Goal: Information Seeking & Learning: Learn about a topic

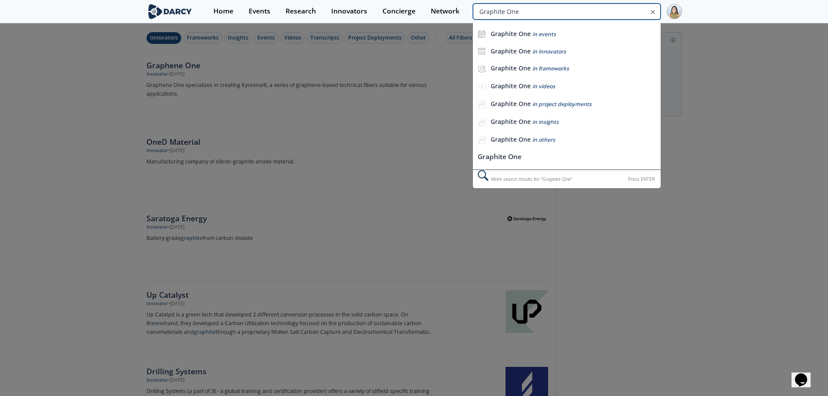
click at [612, 8] on input "Graphite One" at bounding box center [566, 11] width 187 height 16
click at [594, 7] on input "Graphite One" at bounding box center [566, 11] width 187 height 16
type input "electrovaya"
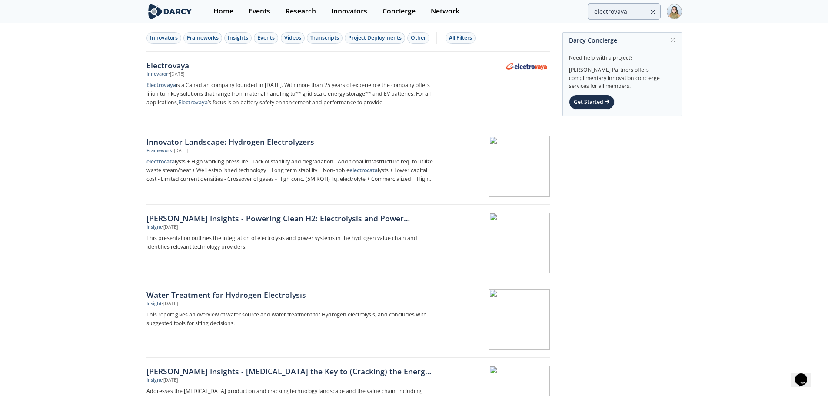
click at [193, 69] on div "Electrovaya" at bounding box center [291, 65] width 288 height 11
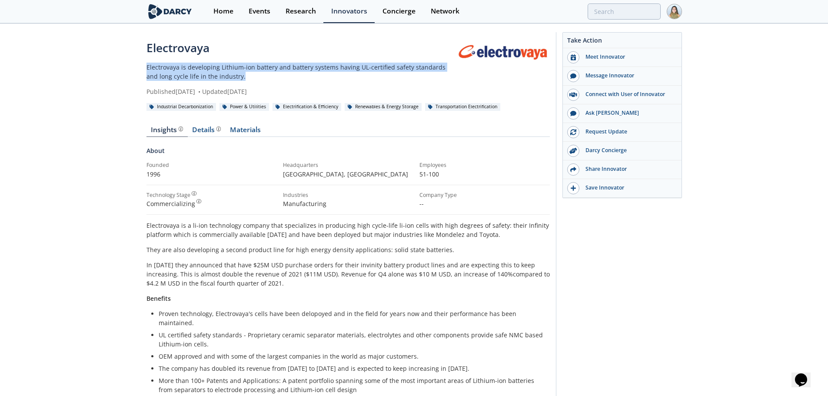
drag, startPoint x: 148, startPoint y: 67, endPoint x: 237, endPoint y: 73, distance: 89.7
click at [237, 73] on p "Electrovaya is developing Lithium-ion battery and battery systems having UL-cer…" at bounding box center [302, 72] width 311 height 18
copy p "Electrovaya is developing Lithium-ion battery and battery systems having UL-cer…"
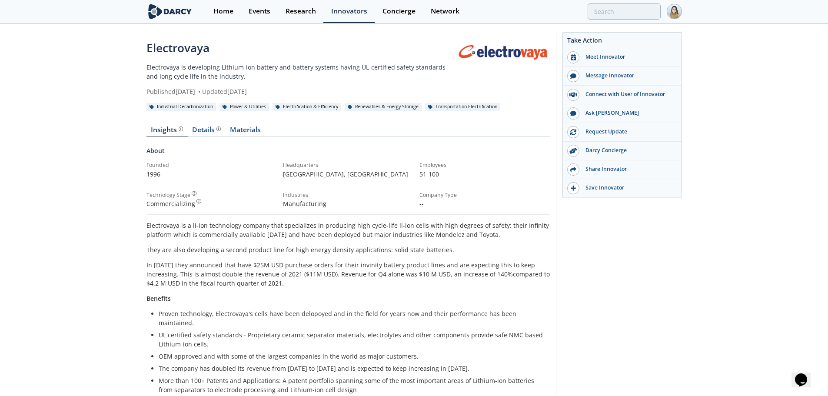
click at [198, 122] on div "Insights Details Materials About Founded 1996 Headquarters [GEOGRAPHIC_DATA] , …" at bounding box center [348, 392] width 403 height 557
click at [197, 127] on div "Details" at bounding box center [206, 130] width 29 height 7
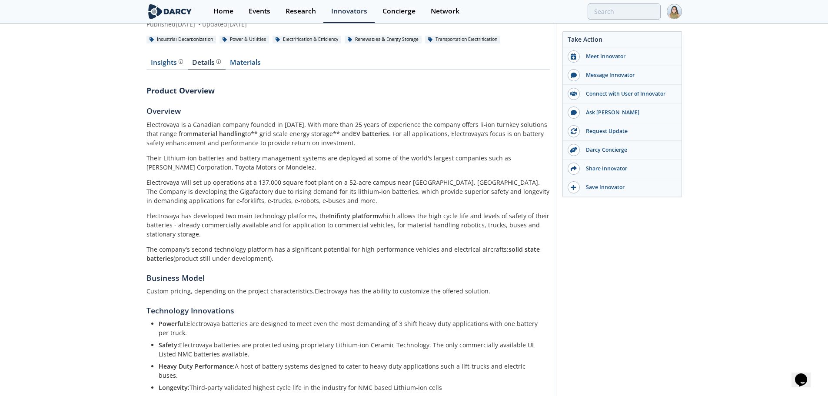
scroll to position [87, 0]
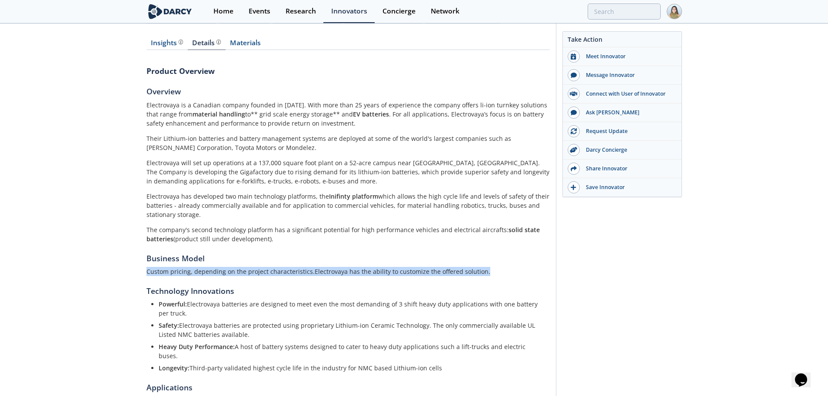
drag, startPoint x: 144, startPoint y: 269, endPoint x: 480, endPoint y: 274, distance: 335.7
click at [480, 274] on div "Electrovaya Electrovaya is developing Lithium-ion battery and battery systems h…" at bounding box center [414, 216] width 828 height 559
copy p "Custom pricing, depending on the project characteristics.Electrovaya has the ab…"
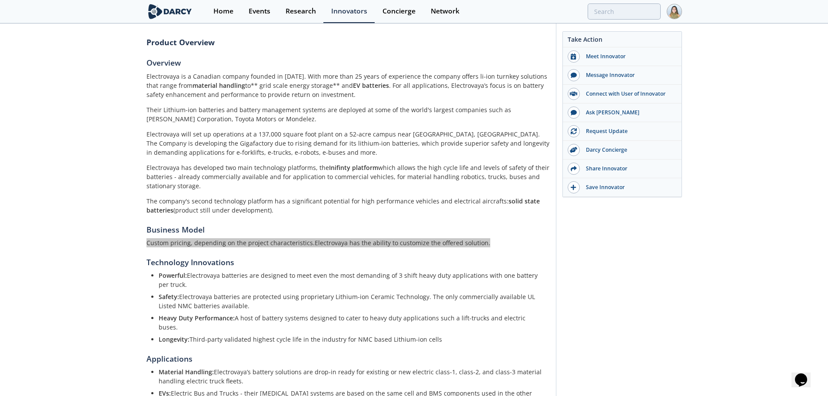
scroll to position [130, 0]
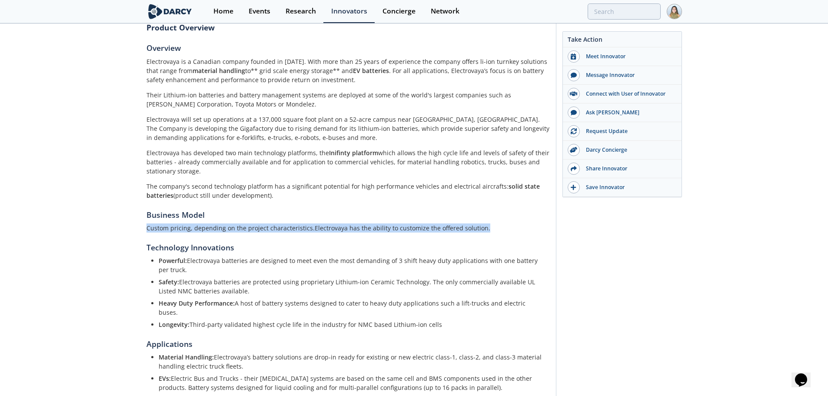
drag, startPoint x: 159, startPoint y: 259, endPoint x: 448, endPoint y: 314, distance: 294.4
click at [448, 314] on ul "Powerful: Electrovaya batteries are designed to meet even the most demanding of…" at bounding box center [348, 292] width 391 height 73
copy ul "Powerful: Electrovaya batteries are designed to meet even the most demanding of…"
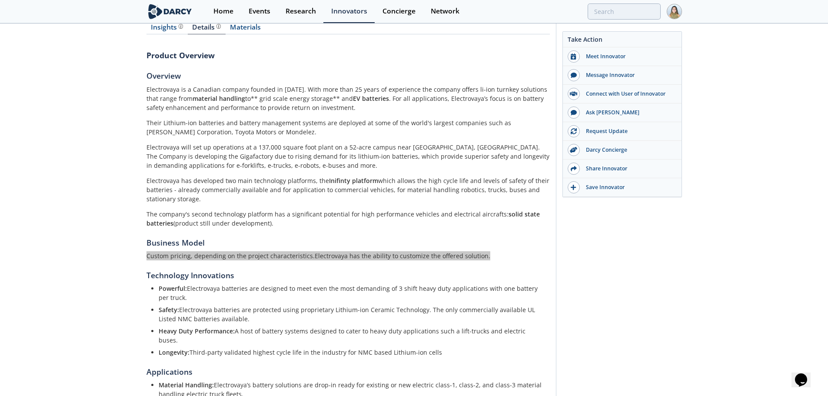
scroll to position [87, 0]
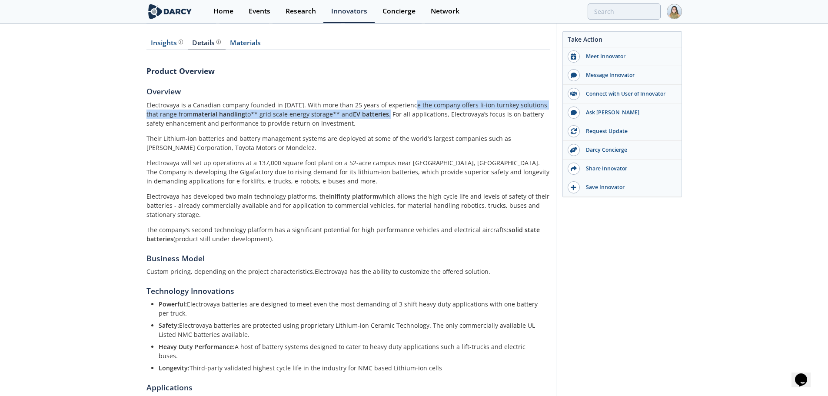
drag, startPoint x: 408, startPoint y: 105, endPoint x: 376, endPoint y: 116, distance: 34.1
click at [376, 116] on p "Electrovaya is a Canadian company founded in [DATE]. With more than 25 years of…" at bounding box center [348, 113] width 403 height 27
copy p "the company offers li-ion turnkey solutions that range from material handling t…"
drag, startPoint x: 147, startPoint y: 197, endPoint x: 272, endPoint y: 237, distance: 131.0
click at [272, 237] on div "Electrovaya is a Canadian company founded in [DATE]. With more than 25 years of…" at bounding box center [348, 171] width 403 height 143
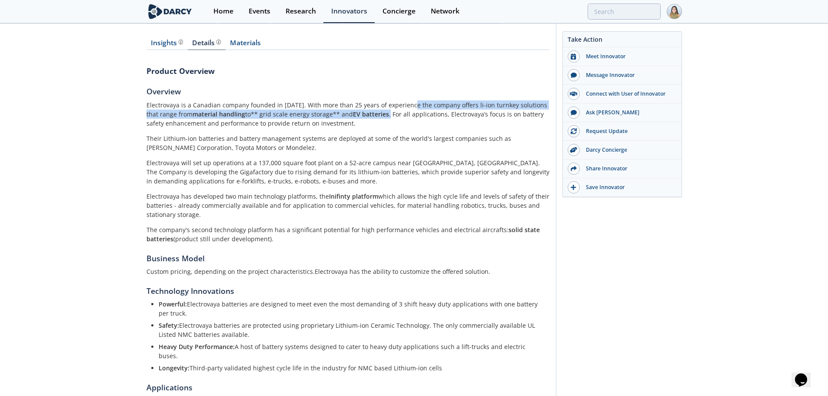
copy div "Electrovaya has developed two main technology platforms, the Inifinty platform …"
click at [611, 6] on input "search" at bounding box center [566, 11] width 187 height 16
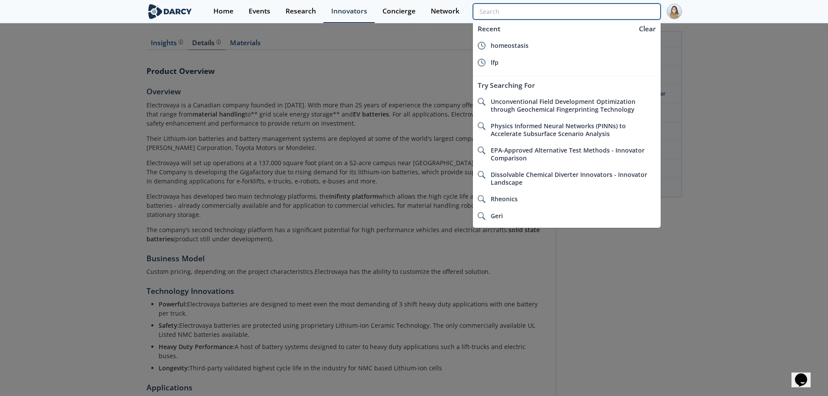
paste input "Envision AESC"
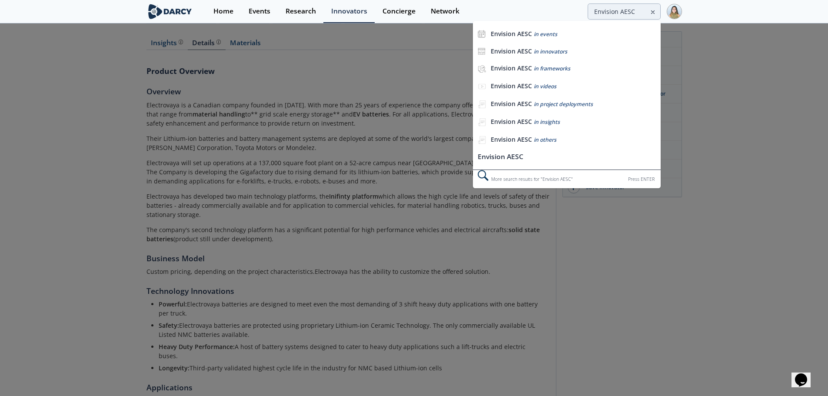
scroll to position [0, 0]
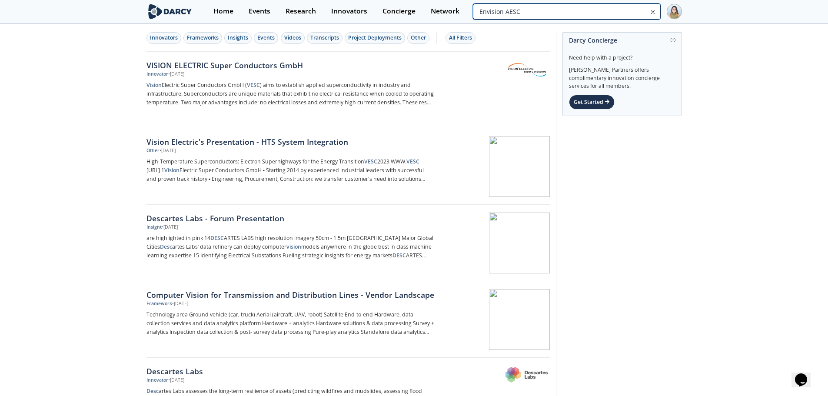
click at [602, 12] on input "Envision AESC" at bounding box center [566, 11] width 187 height 16
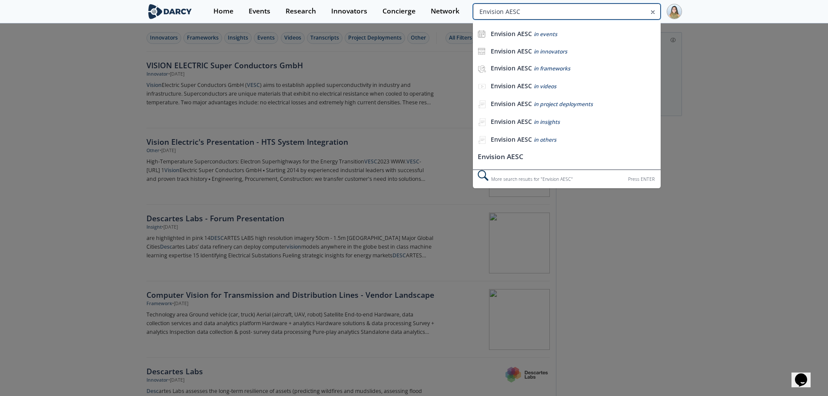
click at [602, 12] on input "Envision AESC" at bounding box center [566, 11] width 187 height 16
type input "viridi"
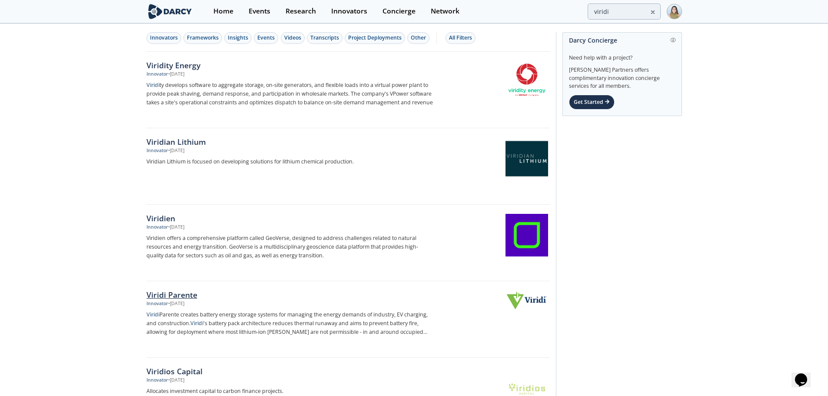
click at [167, 290] on div "Viridi Parente" at bounding box center [291, 294] width 288 height 11
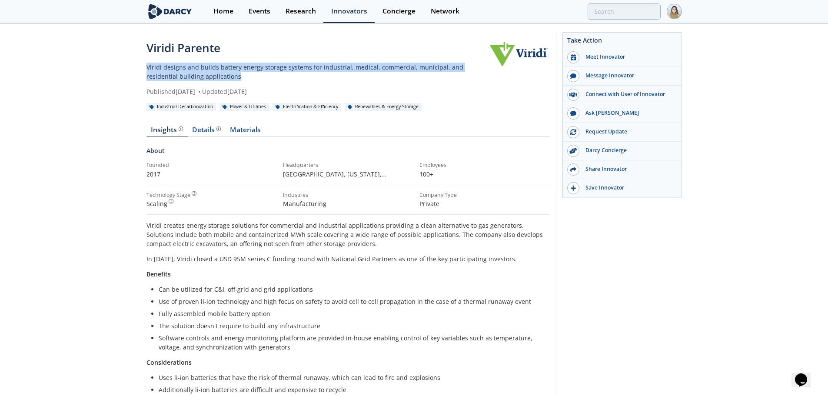
drag, startPoint x: 145, startPoint y: 67, endPoint x: 205, endPoint y: 79, distance: 61.2
click at [205, 79] on div "Viridi Parente Viridi designs and builds battery energy storage systems for ind…" at bounding box center [414, 321] width 828 height 595
copy p "Viridi designs and builds battery energy storage systems for industrial, medica…"
click at [194, 127] on div "Details" at bounding box center [206, 130] width 29 height 7
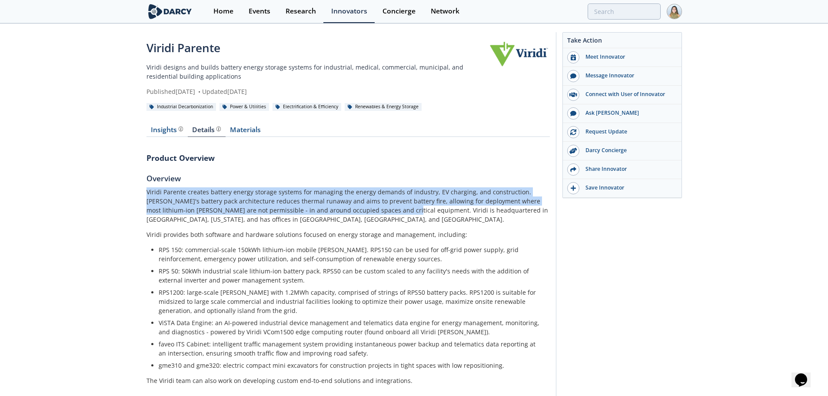
drag, startPoint x: 145, startPoint y: 191, endPoint x: 351, endPoint y: 212, distance: 207.2
click at [351, 212] on div "Viridi Parente Viridi designs and builds battery energy storage systems for ind…" at bounding box center [414, 315] width 828 height 583
copy p "Viridi Parente creates battery energy storage systems for managing the energy d…"
click at [147, 137] on link "Insights" at bounding box center [167, 132] width 41 height 10
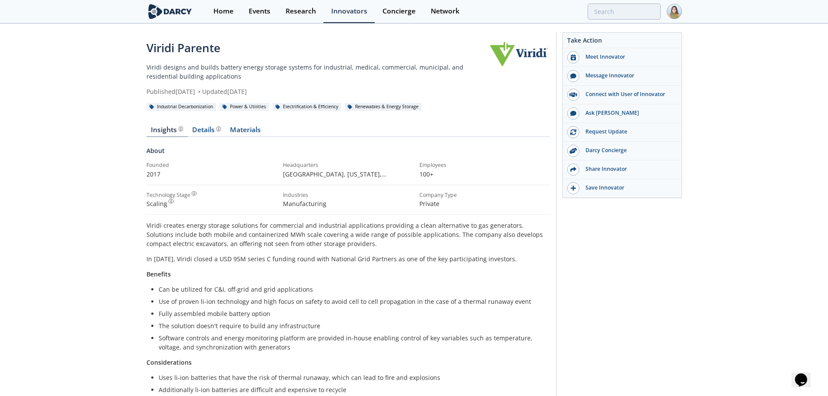
click at [163, 131] on div "Insights" at bounding box center [167, 130] width 32 height 7
drag, startPoint x: 283, startPoint y: 176, endPoint x: 376, endPoint y: 170, distance: 92.8
click at [376, 170] on p "[GEOGRAPHIC_DATA], [US_STATE] , [GEOGRAPHIC_DATA]" at bounding box center [348, 174] width 130 height 9
click at [334, 173] on p "[GEOGRAPHIC_DATA], [US_STATE] , [GEOGRAPHIC_DATA]" at bounding box center [348, 174] width 130 height 9
copy p "[GEOGRAPHIC_DATA], [US_STATE]"
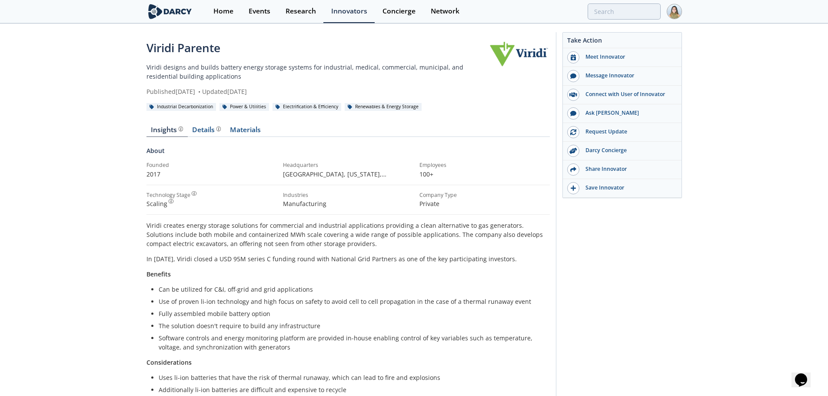
click at [798, 193] on div "Viridi Parente Viridi designs and builds battery energy storage systems for ind…" at bounding box center [414, 321] width 828 height 595
click at [203, 132] on div "Details" at bounding box center [206, 130] width 29 height 7
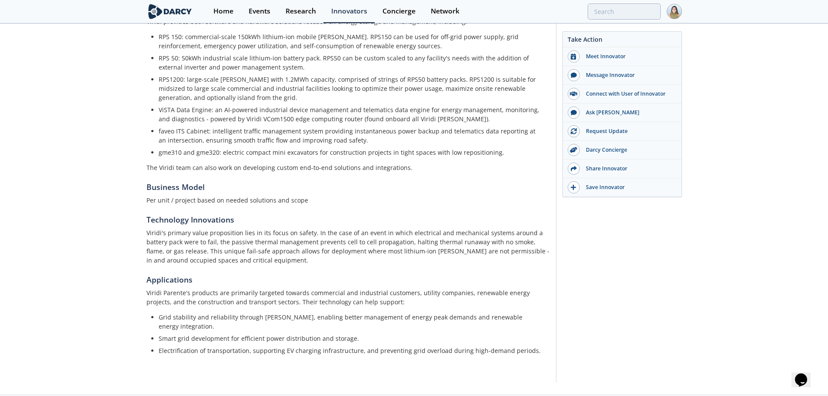
scroll to position [223, 0]
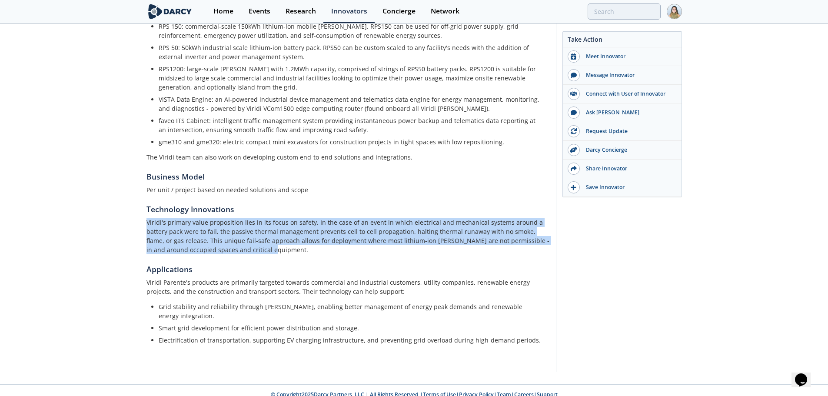
drag, startPoint x: 146, startPoint y: 221, endPoint x: 234, endPoint y: 248, distance: 91.9
click at [234, 248] on p "Viridi's primary value proposition lies in its focus on safety. In the case of …" at bounding box center [348, 236] width 403 height 37
copy p "Viridi's primary value proposition lies in its focus on safety. In the case of …"
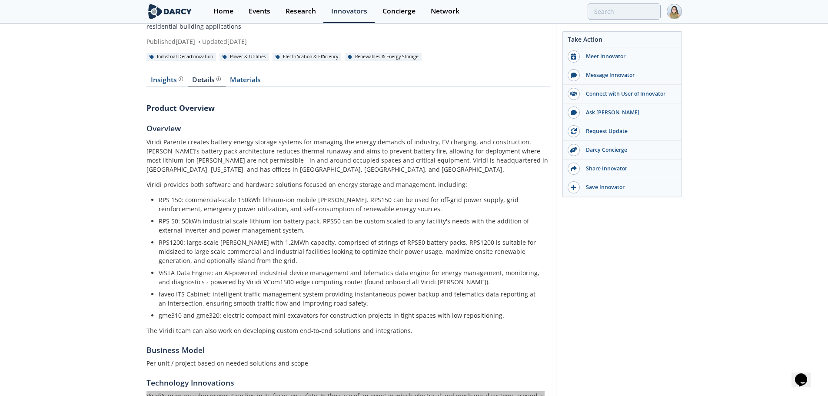
scroll to position [50, 0]
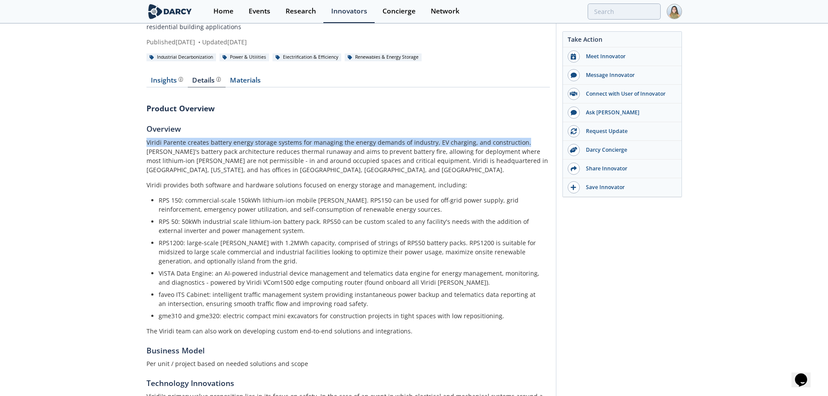
drag, startPoint x: 147, startPoint y: 143, endPoint x: 517, endPoint y: 142, distance: 370.9
click at [517, 142] on p "Viridi Parente creates battery energy storage systems for managing the energy d…" at bounding box center [348, 156] width 403 height 37
copy p "Viridi Parente creates battery energy storage systems for managing the energy d…"
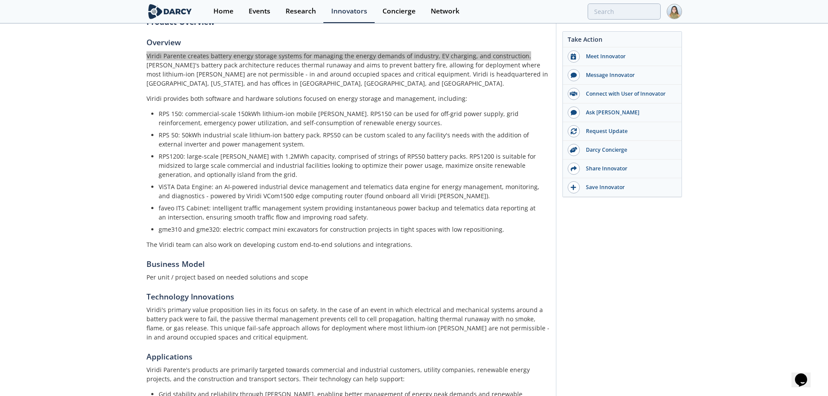
scroll to position [137, 0]
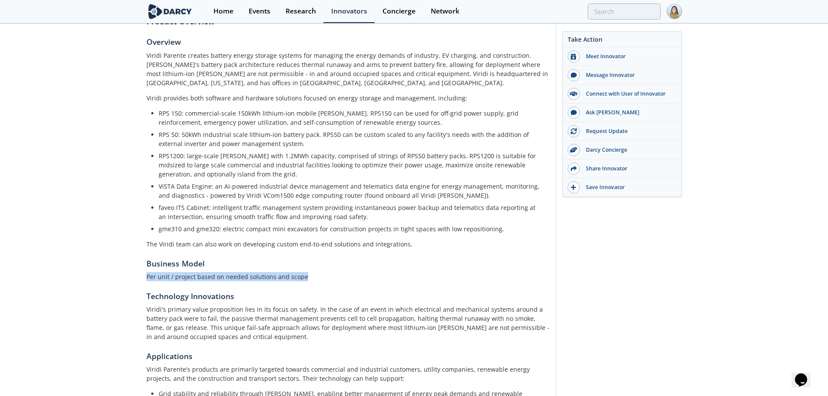
drag, startPoint x: 145, startPoint y: 276, endPoint x: 301, endPoint y: 273, distance: 156.1
click at [301, 273] on div "Viridi Parente Viridi designs and builds battery energy storage systems for ind…" at bounding box center [414, 179] width 828 height 583
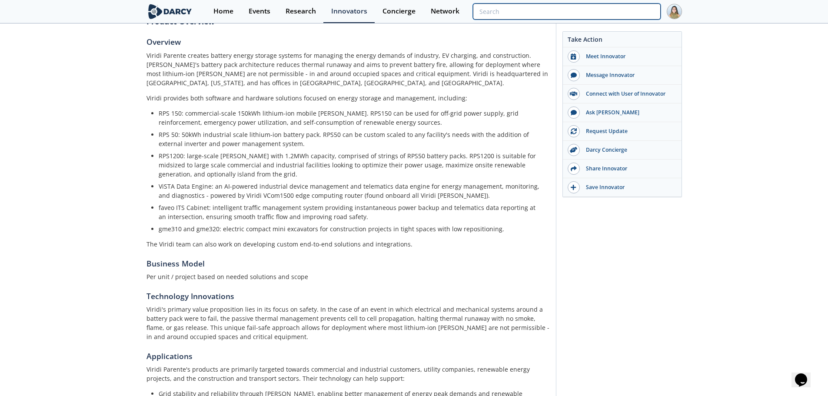
click at [601, 11] on input "search" at bounding box center [566, 11] width 187 height 16
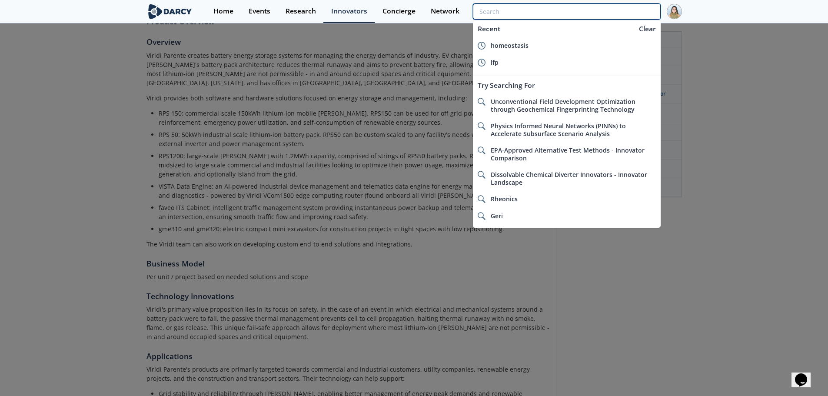
paste input "Ecobat"
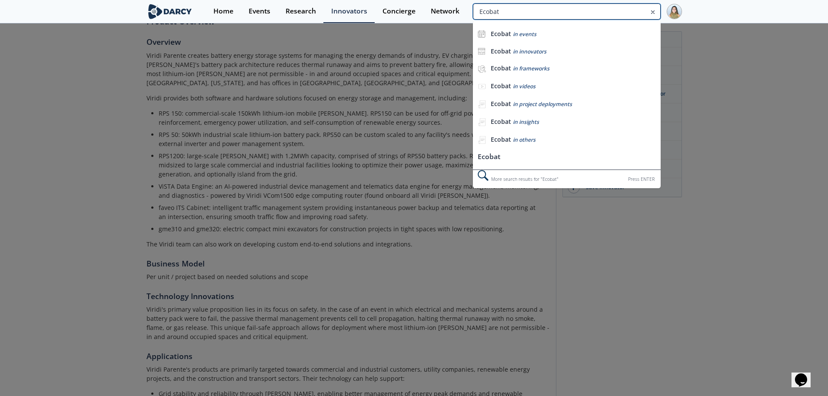
type input "Ecobat"
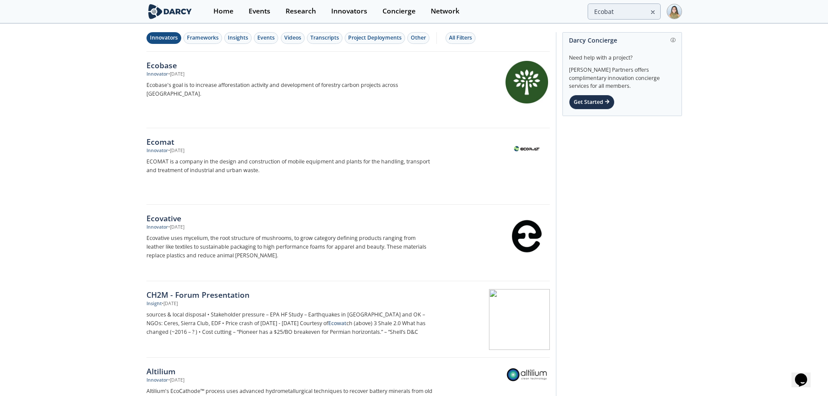
click at [157, 36] on div "Innovators" at bounding box center [164, 38] width 28 height 8
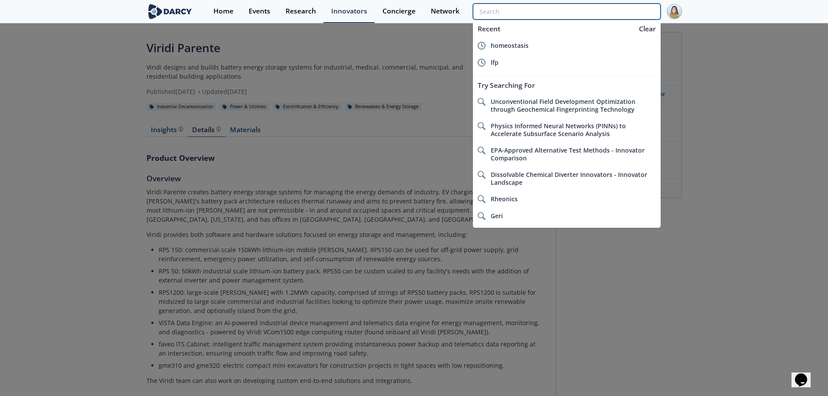
click at [627, 13] on input "search" at bounding box center [566, 11] width 187 height 16
paste input "[PERSON_NAME]"
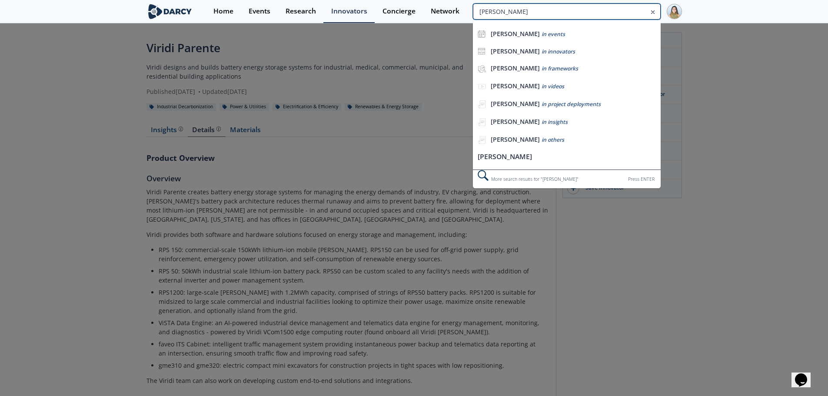
type input "[PERSON_NAME]"
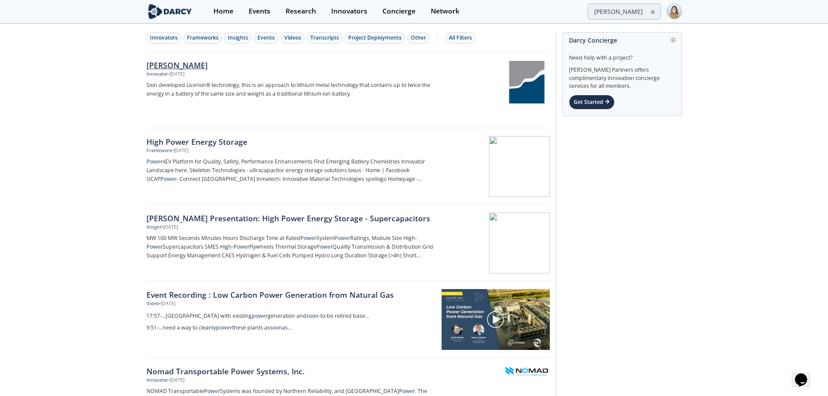
click at [176, 66] on div "[PERSON_NAME]" at bounding box center [291, 65] width 288 height 11
